Goal: Consume media (video, audio): Consume media (video, audio)

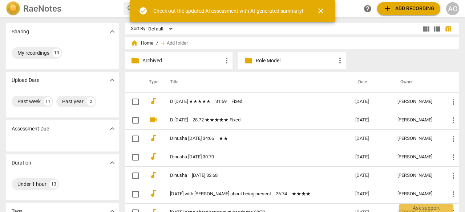
click at [319, 13] on span "close" at bounding box center [320, 11] width 9 height 9
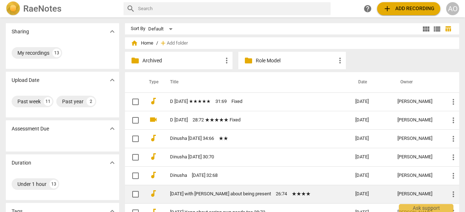
click at [231, 190] on td "[DATE] with [PERSON_NAME] about being present　26:74　★★★★" at bounding box center [255, 194] width 188 height 19
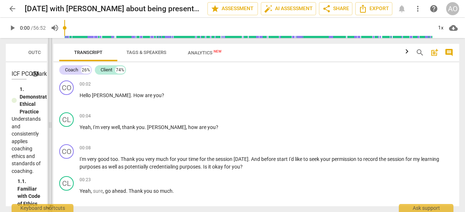
drag, startPoint x: 231, startPoint y: 111, endPoint x: 48, endPoint y: 122, distance: 182.8
click at [48, 122] on span at bounding box center [50, 125] width 4 height 174
click at [67, 100] on span "play_arrow" at bounding box center [66, 99] width 9 height 9
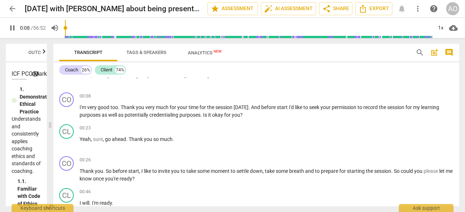
scroll to position [50, 0]
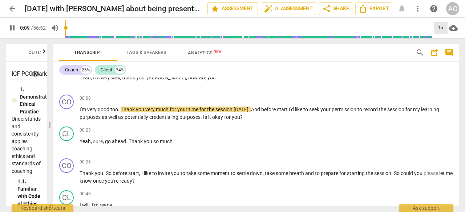
click at [436, 27] on div "1x" at bounding box center [440, 28] width 14 height 12
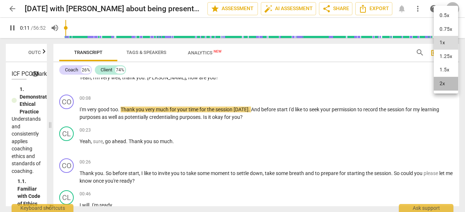
click at [438, 84] on li "2x" at bounding box center [445, 84] width 24 height 14
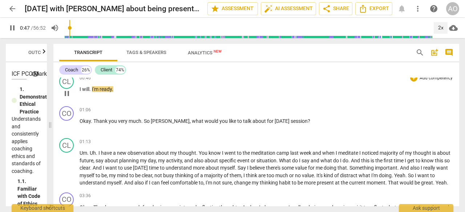
scroll to position [169, 0]
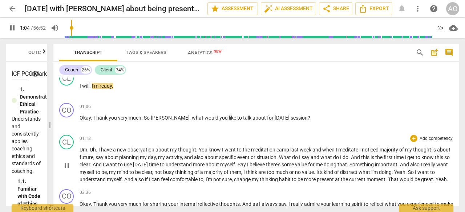
click at [98, 150] on span "I" at bounding box center [99, 150] width 3 height 6
type input "67"
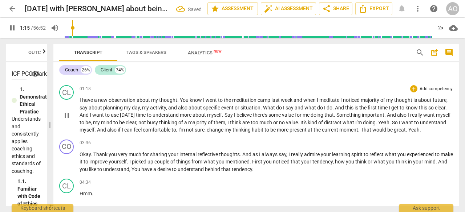
scroll to position [219, 0]
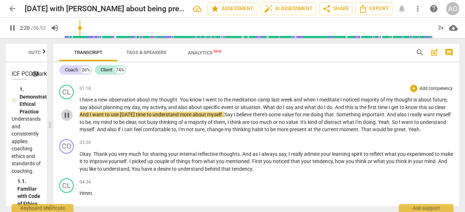
click at [68, 116] on span "pause" at bounding box center [66, 115] width 9 height 9
type input "141"
click at [262, 107] on span "." at bounding box center [261, 108] width 3 height 6
click at [66, 114] on span "play_arrow" at bounding box center [66, 115] width 9 height 9
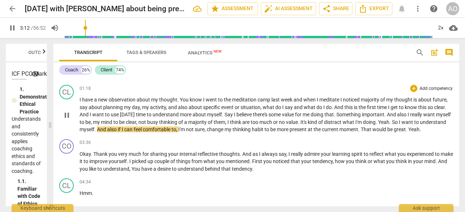
click at [66, 114] on span "pause" at bounding box center [66, 115] width 9 height 9
click at [68, 116] on span "play_arrow" at bounding box center [66, 115] width 9 height 9
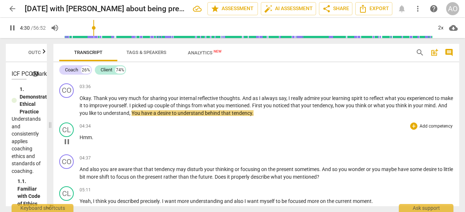
scroll to position [307, 0]
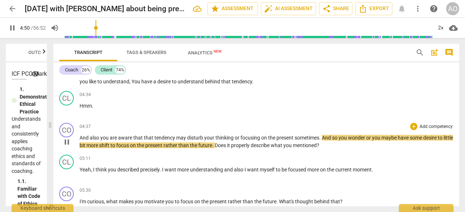
click at [66, 145] on span "pause" at bounding box center [66, 142] width 9 height 9
type input "291"
